Goal: Task Accomplishment & Management: Manage account settings

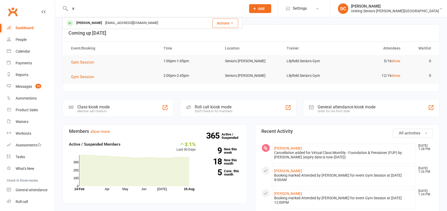
type input "i"
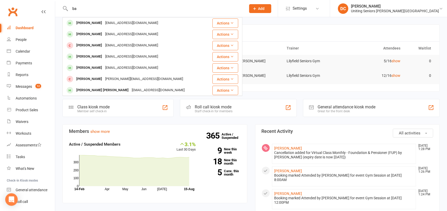
type input "b"
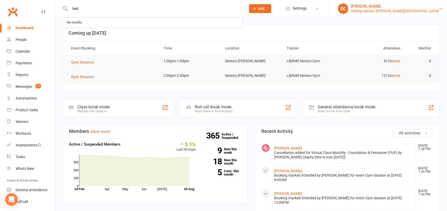
type input "test"
click at [415, 8] on div "[PERSON_NAME]" at bounding box center [395, 6] width 88 height 5
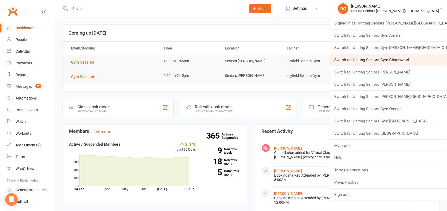
click at [439, 60] on link "Switch to: Uniting Seniors Gym Chatswood" at bounding box center [388, 60] width 117 height 12
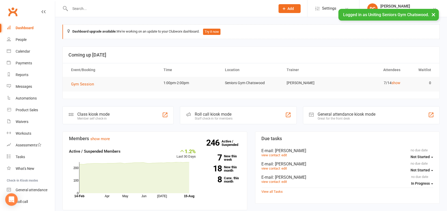
click at [139, 9] on input "text" at bounding box center [169, 8] width 203 height 7
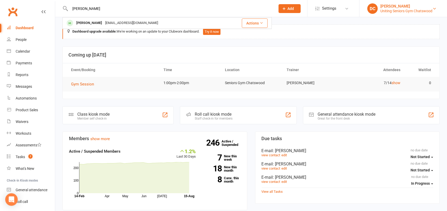
type input "[PERSON_NAME]"
click at [423, 5] on div "[PERSON_NAME]" at bounding box center [406, 6] width 52 height 5
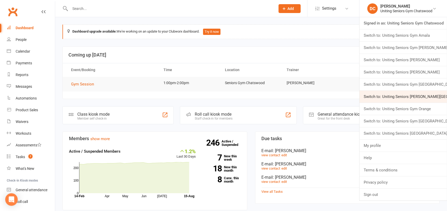
click at [409, 101] on link "Switch to: Uniting Seniors [PERSON_NAME][GEOGRAPHIC_DATA]" at bounding box center [402, 97] width 87 height 12
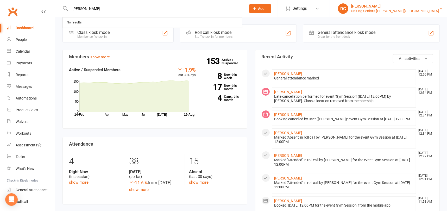
type input "[PERSON_NAME]"
click at [410, 4] on div "[PERSON_NAME]" at bounding box center [395, 6] width 88 height 5
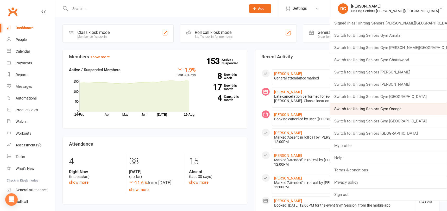
click at [421, 110] on link "Switch to: Uniting Seniors Gym Orange" at bounding box center [388, 109] width 117 height 12
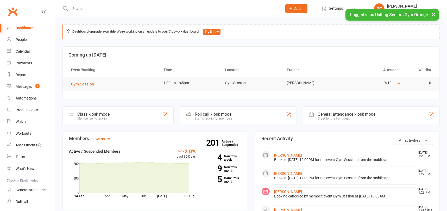
click at [133, 6] on input "text" at bounding box center [173, 8] width 210 height 7
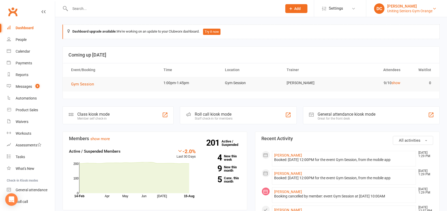
click at [427, 7] on div "[PERSON_NAME]" at bounding box center [409, 6] width 45 height 5
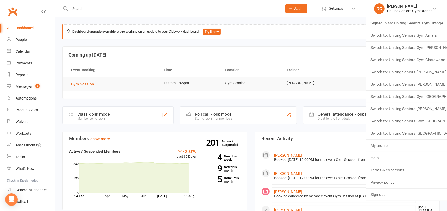
click at [233, 6] on input "text" at bounding box center [173, 8] width 210 height 7
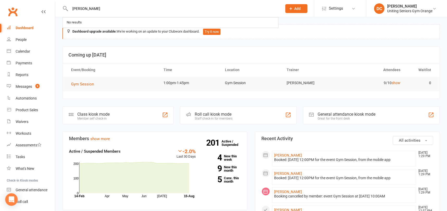
type input "[PERSON_NAME]"
click at [409, 15] on li "DC Damian Cohen Uniting Seniors Gym Orange Signed in as: Uniting Seniors Gym Or…" at bounding box center [406, 8] width 81 height 17
click at [410, 11] on div "Uniting Seniors Gym Orange" at bounding box center [409, 11] width 45 height 5
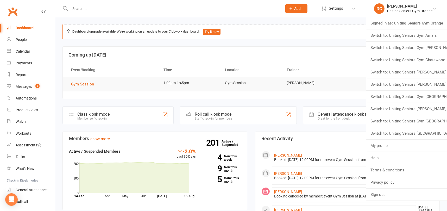
click at [433, 124] on link "Switch to: Uniting Seniors Gym [GEOGRAPHIC_DATA]" at bounding box center [406, 121] width 81 height 12
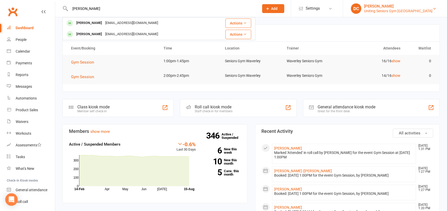
type input "[PERSON_NAME]"
click at [413, 4] on div "[PERSON_NAME]" at bounding box center [398, 6] width 68 height 5
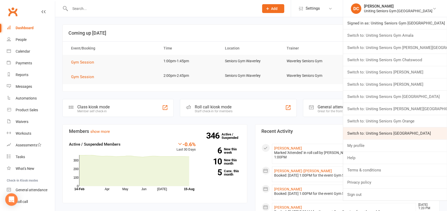
click at [418, 133] on link "Switch to: Uniting Seniors [GEOGRAPHIC_DATA]" at bounding box center [395, 133] width 104 height 12
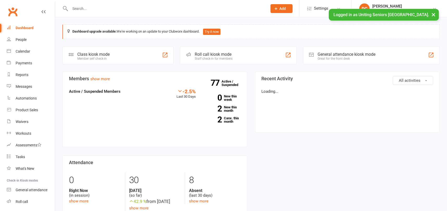
click at [200, 10] on input "text" at bounding box center [165, 8] width 195 height 7
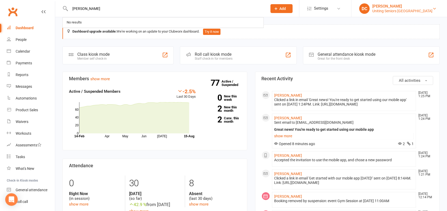
type input "[PERSON_NAME]"
click at [413, 5] on div "[PERSON_NAME]" at bounding box center [402, 6] width 60 height 5
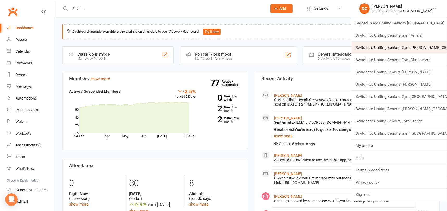
click at [420, 50] on link "Switch to: Uniting Seniors Gym [PERSON_NAME][GEOGRAPHIC_DATA]" at bounding box center [399, 48] width 96 height 12
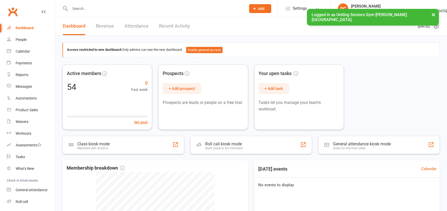
click at [164, 4] on div at bounding box center [152, 8] width 180 height 17
click at [161, 5] on input "text" at bounding box center [155, 8] width 174 height 7
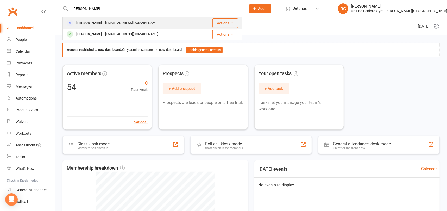
type input "[PERSON_NAME]"
click at [164, 23] on div "[PERSON_NAME] [EMAIL_ADDRESS][DOMAIN_NAME]" at bounding box center [131, 23] width 137 height 11
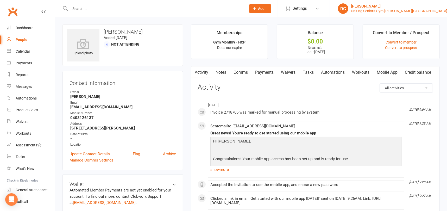
click at [412, 9] on div "Uniting Seniors Gym [PERSON_NAME][GEOGRAPHIC_DATA]" at bounding box center [399, 11] width 96 height 5
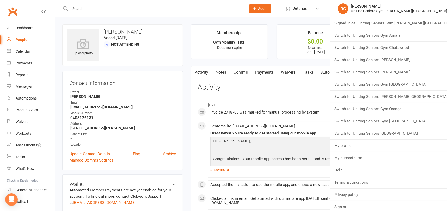
click at [161, 12] on div at bounding box center [152, 8] width 180 height 17
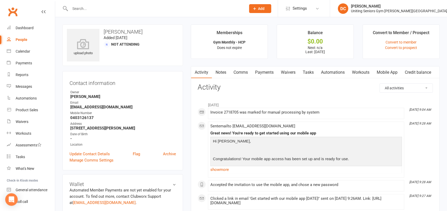
click at [123, 7] on input "text" at bounding box center [155, 8] width 174 height 7
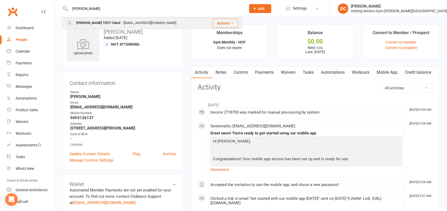
type input "[PERSON_NAME]"
click at [128, 22] on div "[EMAIL_ADDRESS][DOMAIN_NAME]" at bounding box center [150, 23] width 56 height 8
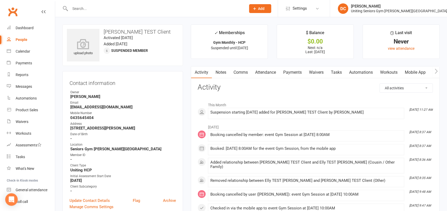
click at [417, 69] on link "Mobile App" at bounding box center [415, 72] width 28 height 12
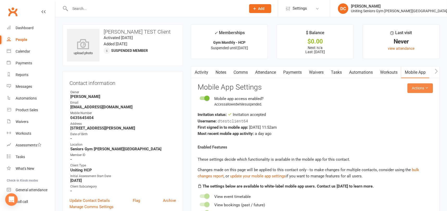
click at [428, 89] on icon at bounding box center [427, 88] width 4 height 4
click at [399, 120] on link "Reset password" at bounding box center [403, 120] width 52 height 10
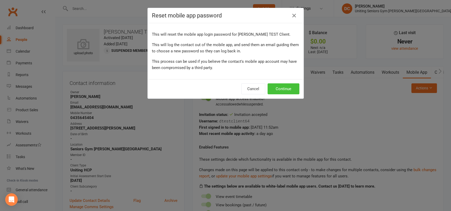
click at [283, 86] on button "Continue" at bounding box center [283, 88] width 32 height 11
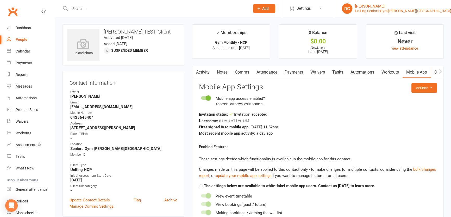
click at [432, 9] on div "Uniting Seniors Gym Beverly Hills" at bounding box center [403, 11] width 96 height 5
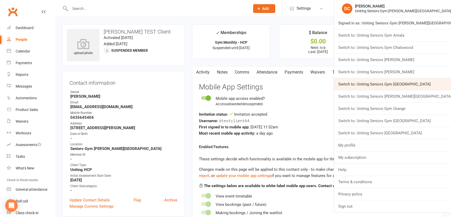
click at [435, 86] on link "Switch to: Uniting Seniors Gym Lilyfield" at bounding box center [392, 84] width 117 height 12
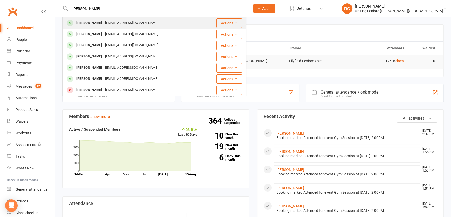
type input "[PERSON_NAME]"
click at [112, 20] on div "[EMAIL_ADDRESS][DOMAIN_NAME]" at bounding box center [132, 23] width 56 height 8
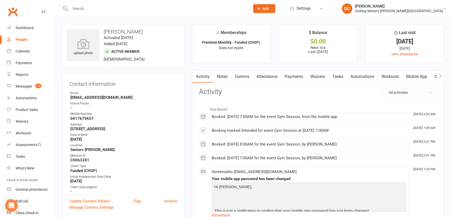
click at [266, 80] on link "Attendance" at bounding box center [267, 77] width 28 height 12
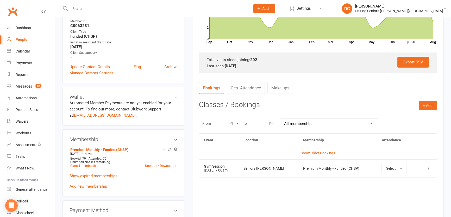
scroll to position [142, 0]
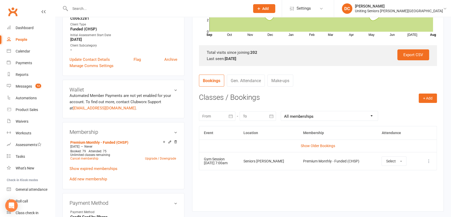
click at [253, 84] on link "Gen. Attendance" at bounding box center [246, 81] width 38 height 12
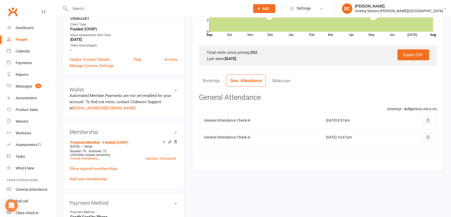
click at [218, 77] on link "Bookings" at bounding box center [211, 81] width 25 height 12
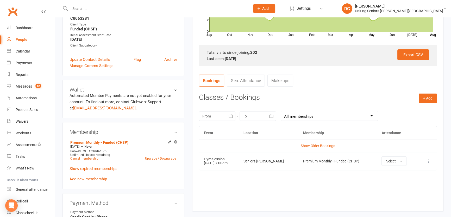
click at [334, 116] on select "All memberships From other Members Premium Monthly - Funded (CHSP) Premium Mont…" at bounding box center [329, 115] width 97 height 9
click at [339, 94] on h3 "Classes / Bookings" at bounding box center [318, 98] width 238 height 8
